Goal: Information Seeking & Learning: Learn about a topic

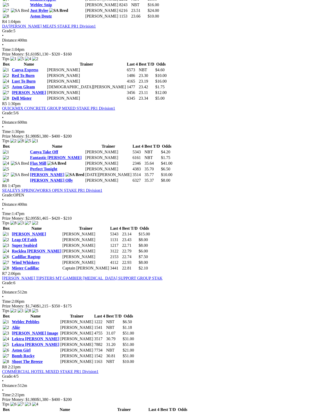
scroll to position [513, 0]
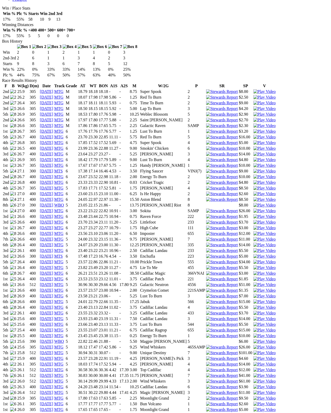
scroll to position [300, 82]
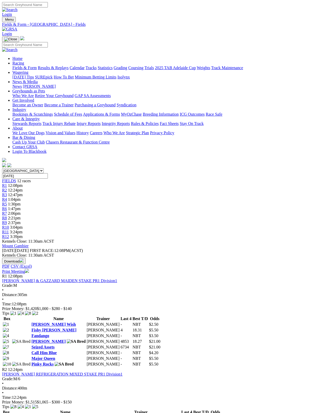
scroll to position [542, 0]
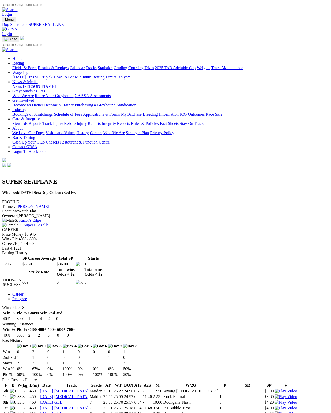
click at [12, 66] on link "Fields & Form" at bounding box center [24, 68] width 24 height 4
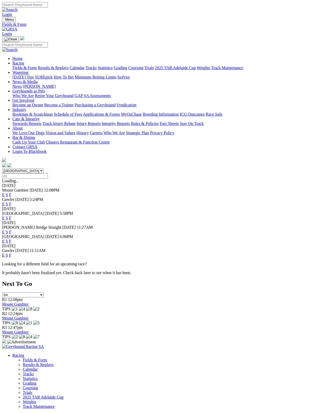
click at [29, 168] on select "[GEOGRAPHIC_DATA] [GEOGRAPHIC_DATA] [GEOGRAPHIC_DATA] [GEOGRAPHIC_DATA] [GEOGRA…" at bounding box center [23, 170] width 42 height 5
select select "[GEOGRAPHIC_DATA]"
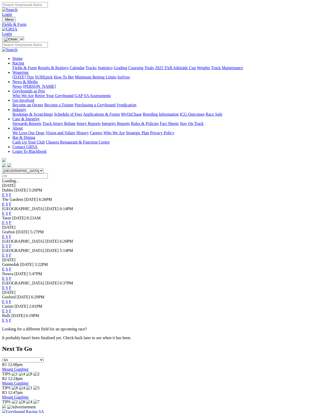
click at [11, 244] on link "F" at bounding box center [10, 246] width 2 height 4
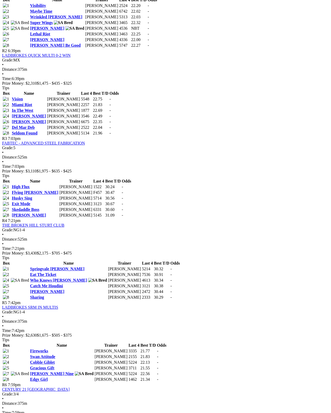
scroll to position [309, 0]
